Goal: Navigation & Orientation: Find specific page/section

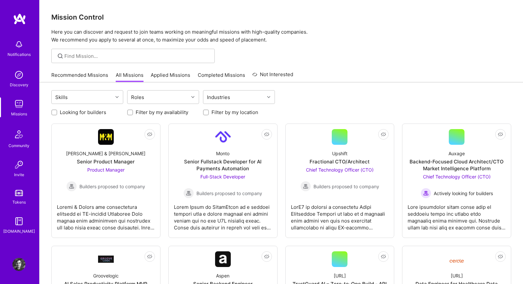
click at [371, 72] on div "Recommended Missions All Missions Applied Missions Completed Missions Not Inter…" at bounding box center [281, 75] width 460 height 14
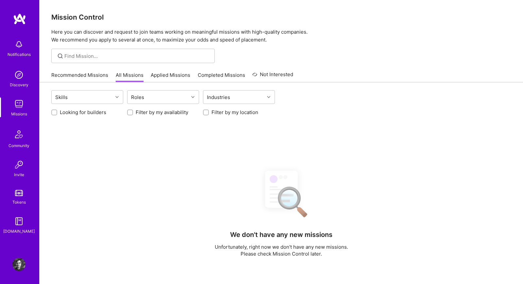
scroll to position [2, 0]
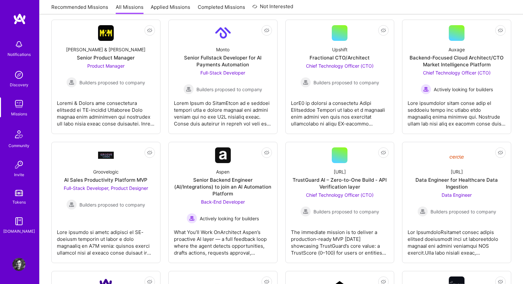
scroll to position [105, 0]
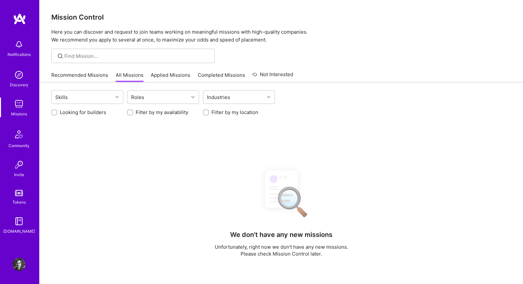
scroll to position [105, 0]
